Goal: Task Accomplishment & Management: Use online tool/utility

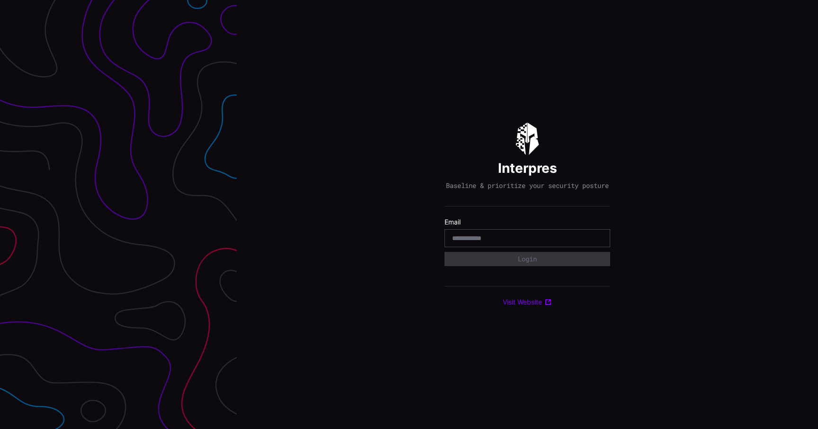
click at [535, 242] on input "email" at bounding box center [527, 238] width 150 height 9
type input "**********"
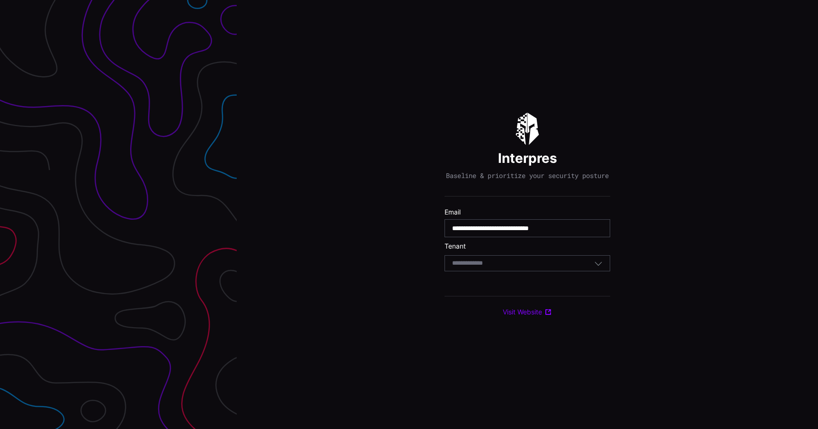
click at [539, 256] on section "Tenant Select Tenant" at bounding box center [527, 256] width 166 height 29
click at [539, 258] on section "Tenant Select Tenant" at bounding box center [527, 256] width 166 height 29
click at [514, 267] on div "Select Tenant" at bounding box center [523, 263] width 142 height 9
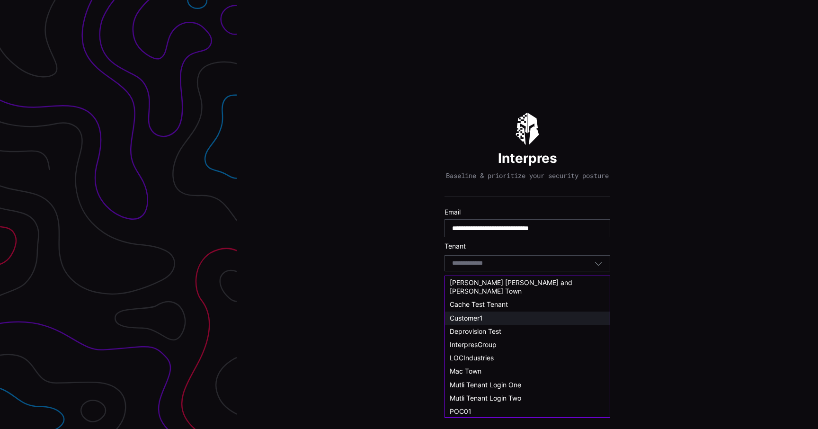
click at [468, 314] on span "Customer1" at bounding box center [465, 318] width 33 height 8
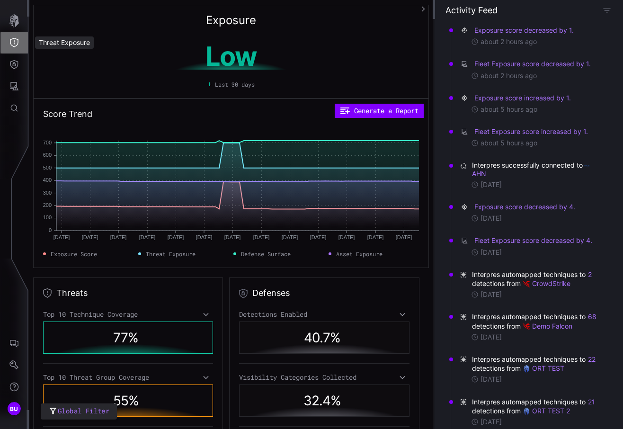
click at [17, 51] on button "Threat Exposure" at bounding box center [13, 43] width 27 height 22
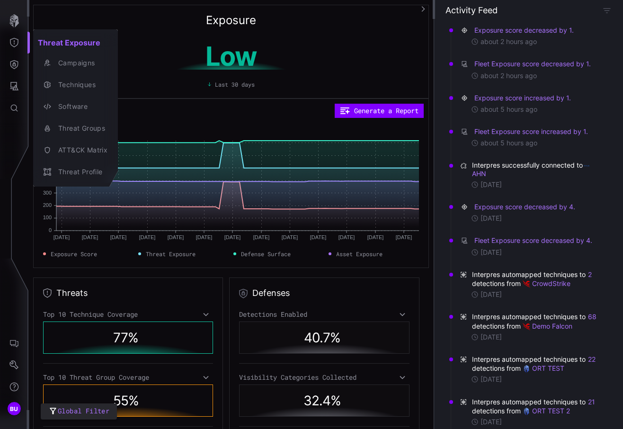
click at [15, 63] on div at bounding box center [311, 214] width 623 height 429
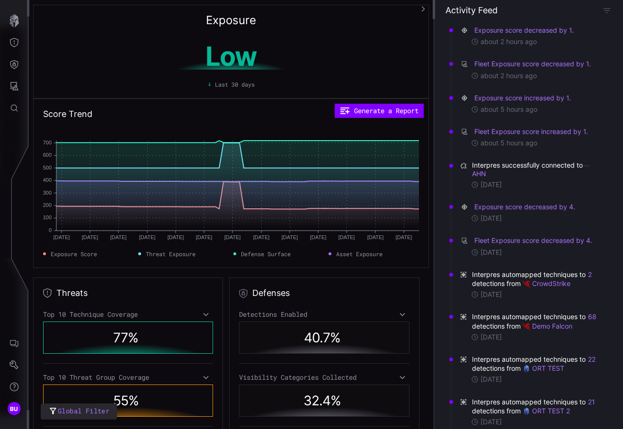
click at [15, 63] on div "Threat Exposure Campaigns Techniques Software Threat Groups ATT&CK Matrix Threa…" at bounding box center [312, 214] width 619 height 429
click at [15, 63] on icon "Defense Surface" at bounding box center [13, 64] width 9 height 9
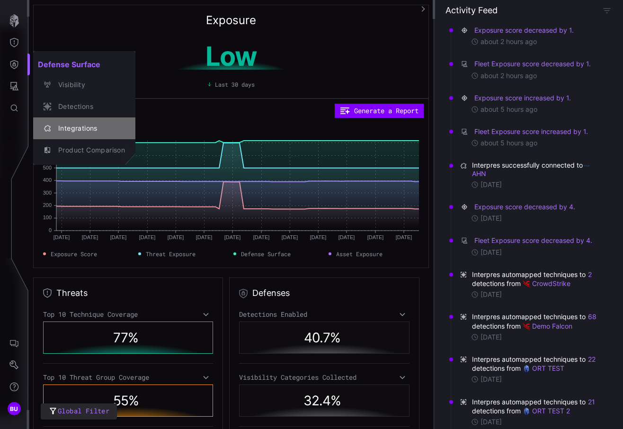
click at [72, 124] on div "Integrations" at bounding box center [88, 129] width 71 height 12
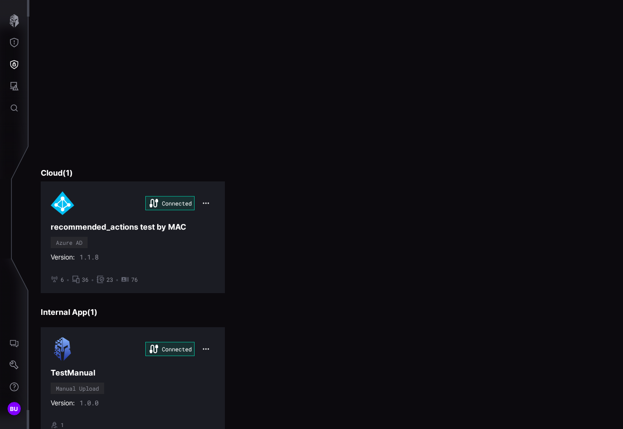
scroll to position [1258, 0]
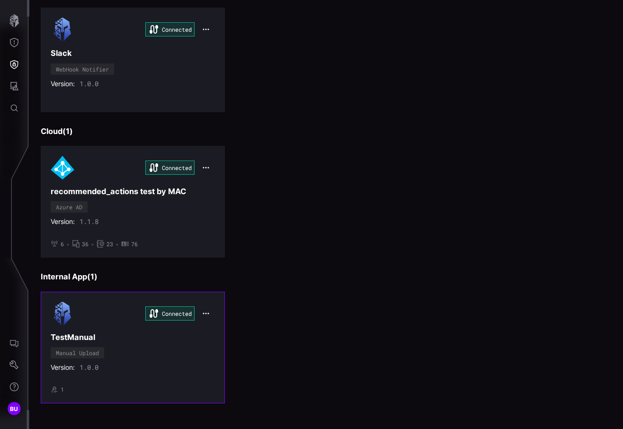
click at [142, 361] on div "Connected TestManual Manual Upload Version: 1.0.0 • 1" at bounding box center [133, 347] width 164 height 92
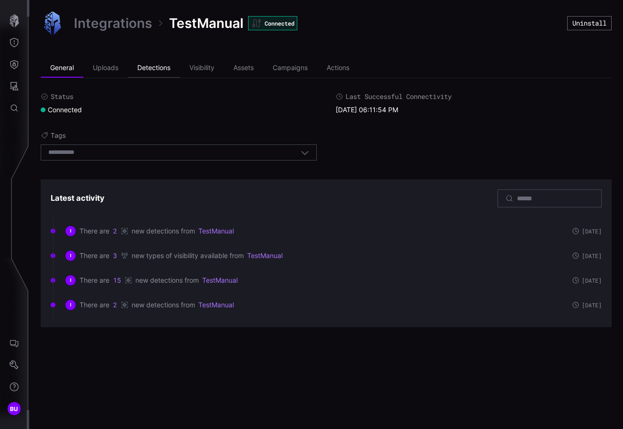
click at [160, 73] on li "Detections" at bounding box center [154, 68] width 52 height 19
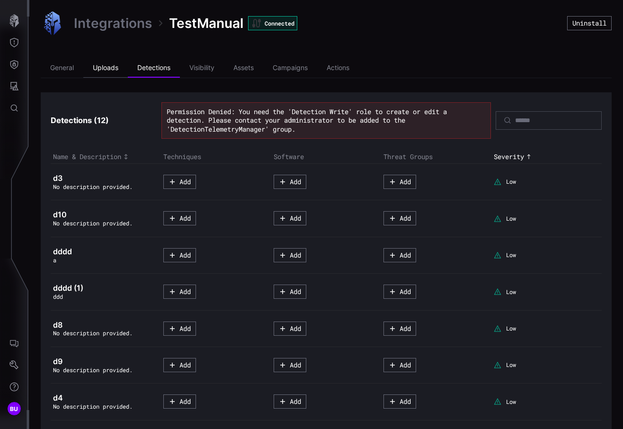
click at [106, 66] on li "Uploads" at bounding box center [105, 68] width 44 height 19
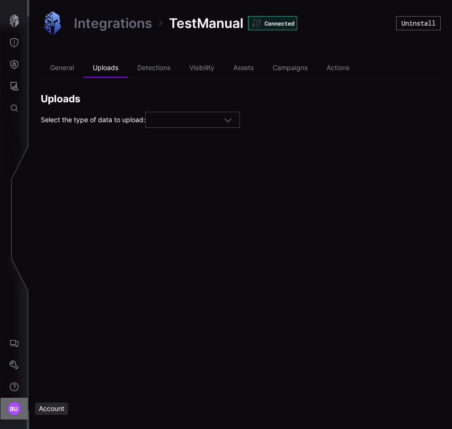
click at [16, 410] on span "BU" at bounding box center [14, 409] width 9 height 10
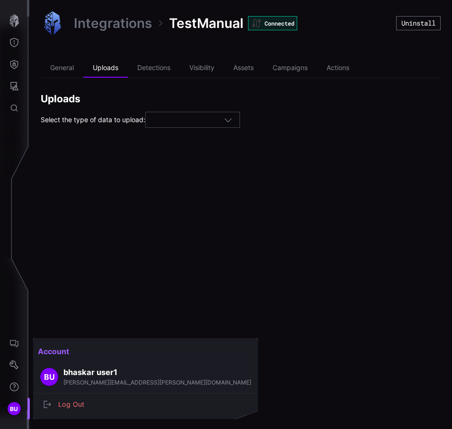
click at [229, 274] on div at bounding box center [226, 214] width 452 height 429
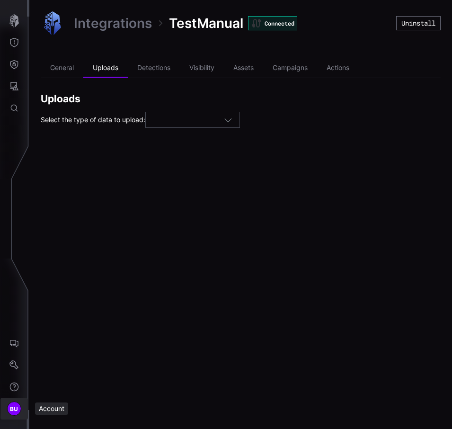
click at [19, 405] on div "BU" at bounding box center [14, 408] width 14 height 14
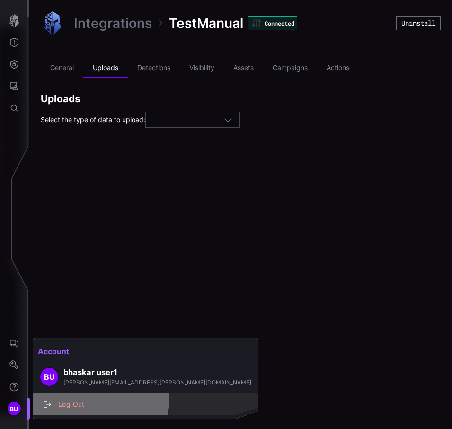
click at [83, 398] on div "Log Out" at bounding box center [145, 403] width 217 height 13
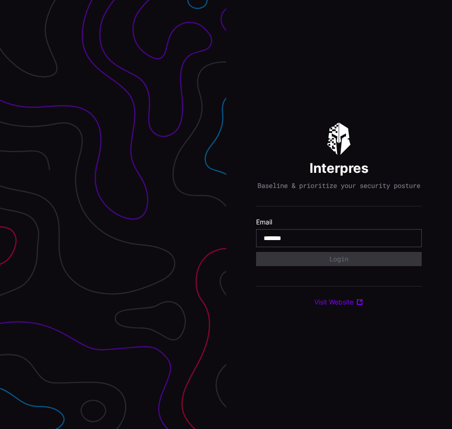
type input "**********"
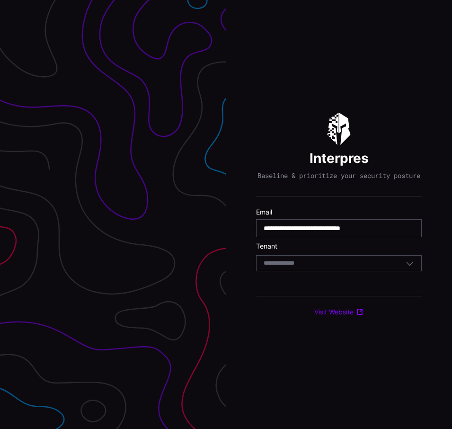
click at [330, 264] on div "Select Tenant" at bounding box center [335, 263] width 142 height 9
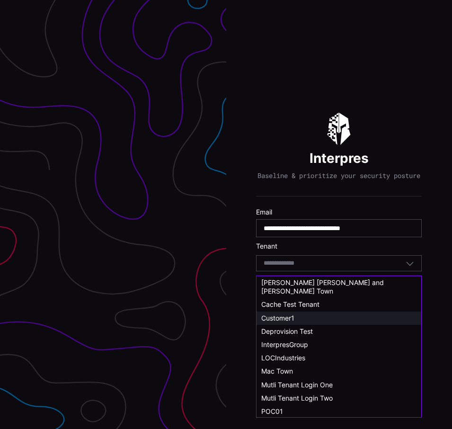
click at [300, 314] on div "Customer1" at bounding box center [338, 318] width 155 height 9
